Goal: Task Accomplishment & Management: Manage account settings

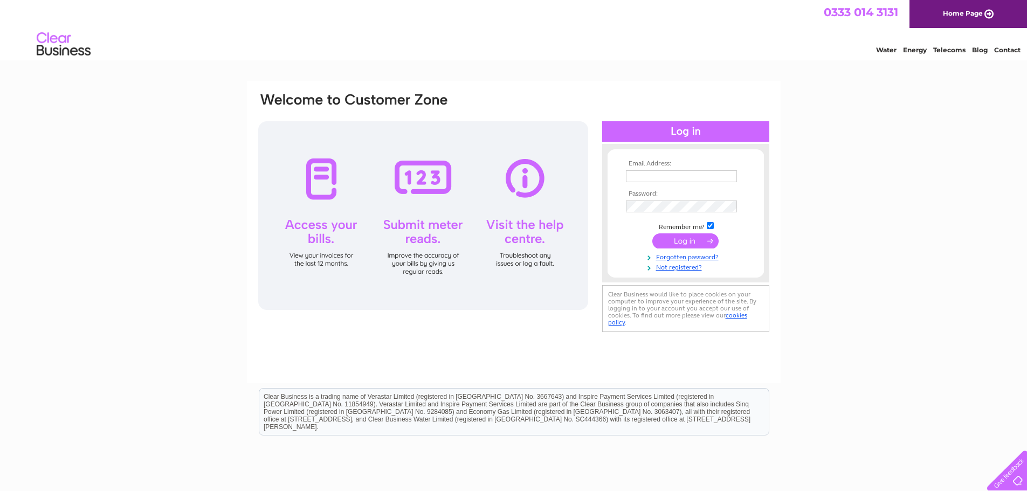
type input "chrisc@amanewtown.co.uk"
click at [690, 238] on input "submit" at bounding box center [685, 240] width 66 height 15
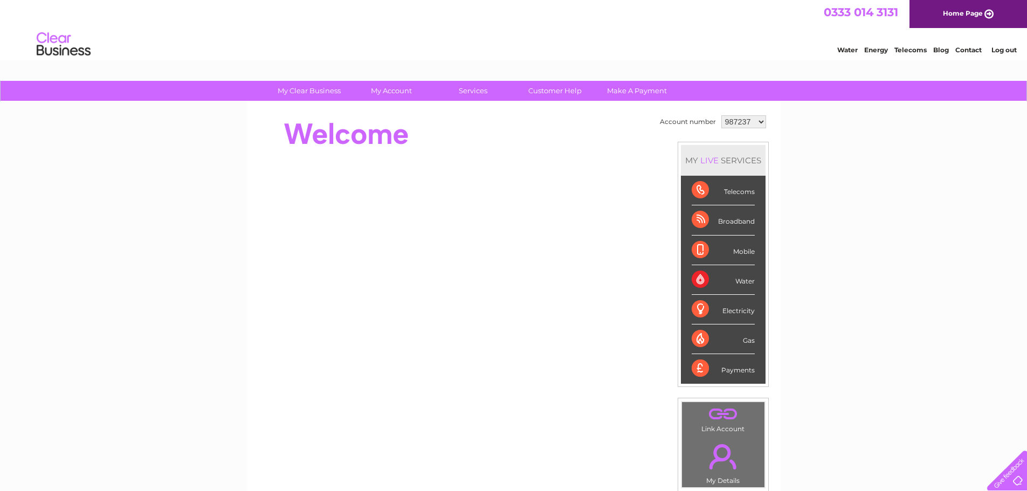
click at [757, 123] on select "987237 1104999" at bounding box center [743, 121] width 45 height 13
select select "1104999"
click at [721, 115] on select "987237 1104999" at bounding box center [743, 121] width 45 height 13
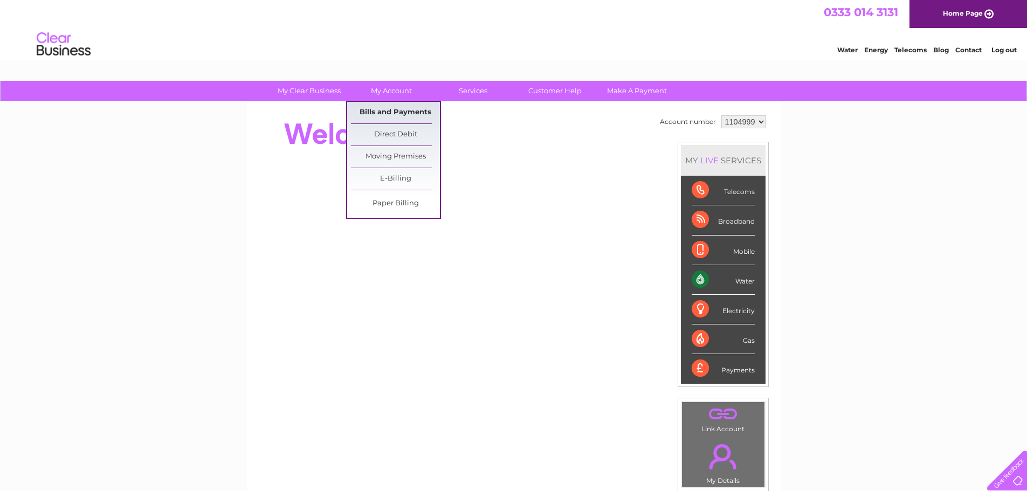
click at [391, 117] on link "Bills and Payments" at bounding box center [395, 113] width 89 height 22
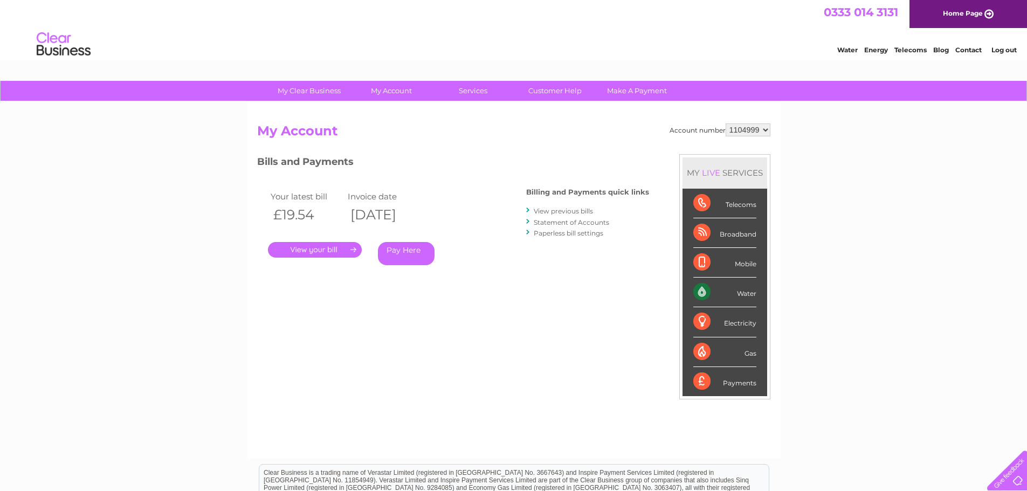
click at [334, 256] on link "." at bounding box center [315, 250] width 94 height 16
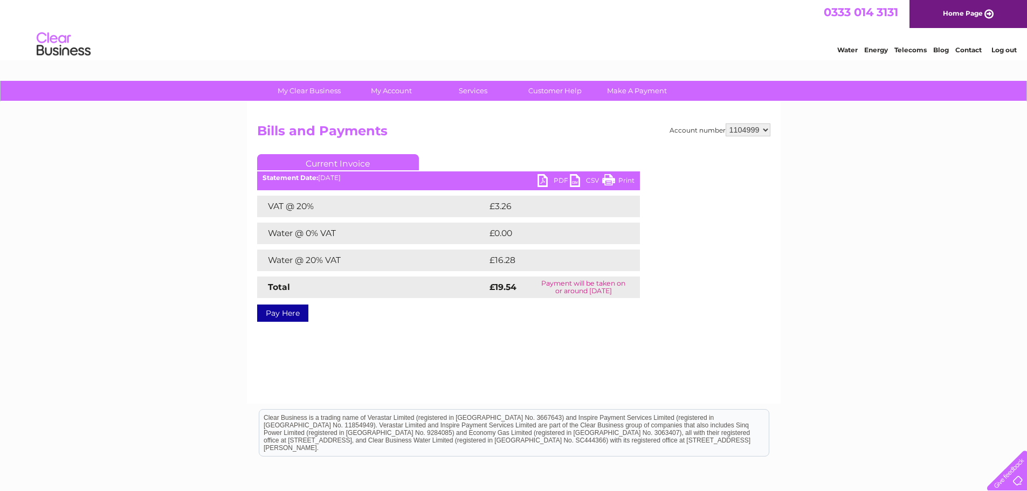
click at [559, 182] on link "PDF" at bounding box center [553, 182] width 32 height 16
click at [1007, 48] on link "Log out" at bounding box center [1003, 50] width 25 height 8
